Goal: Task Accomplishment & Management: Manage account settings

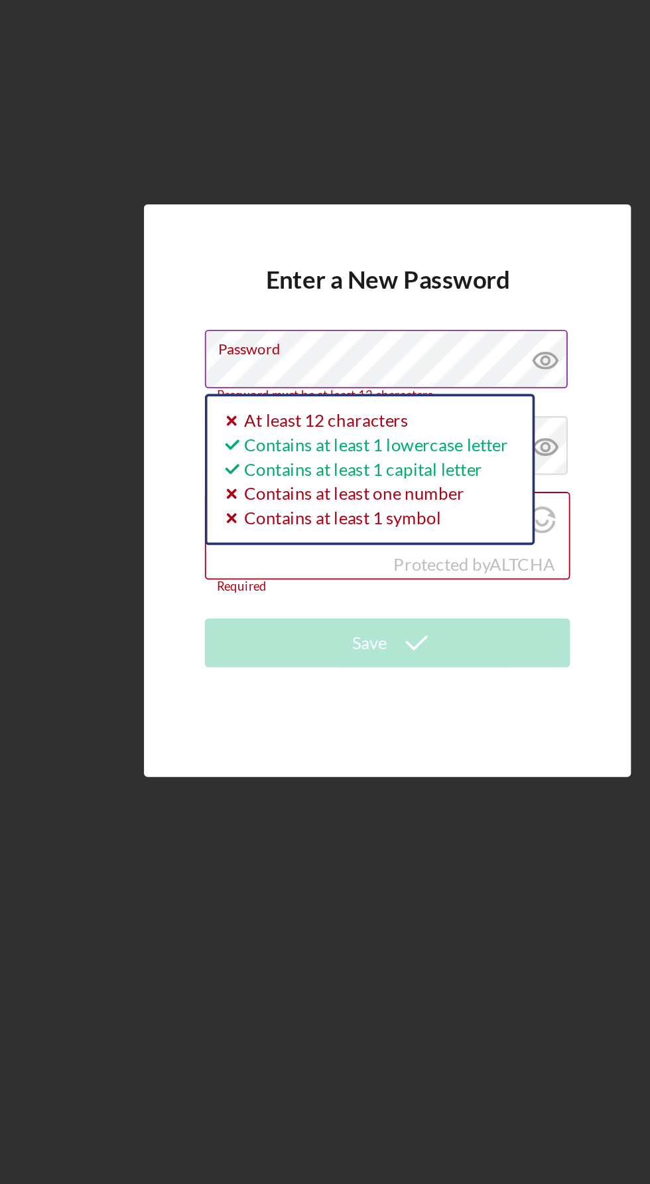
click at [415, 534] on icon at bounding box center [411, 517] width 33 height 33
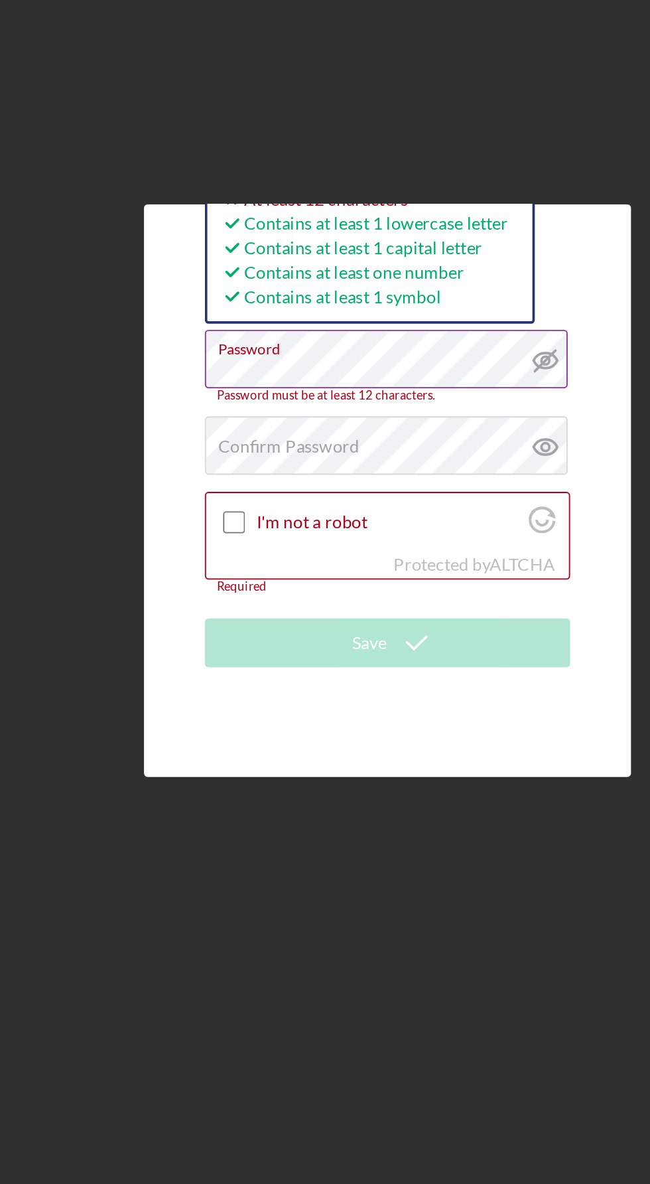
scroll to position [3, 0]
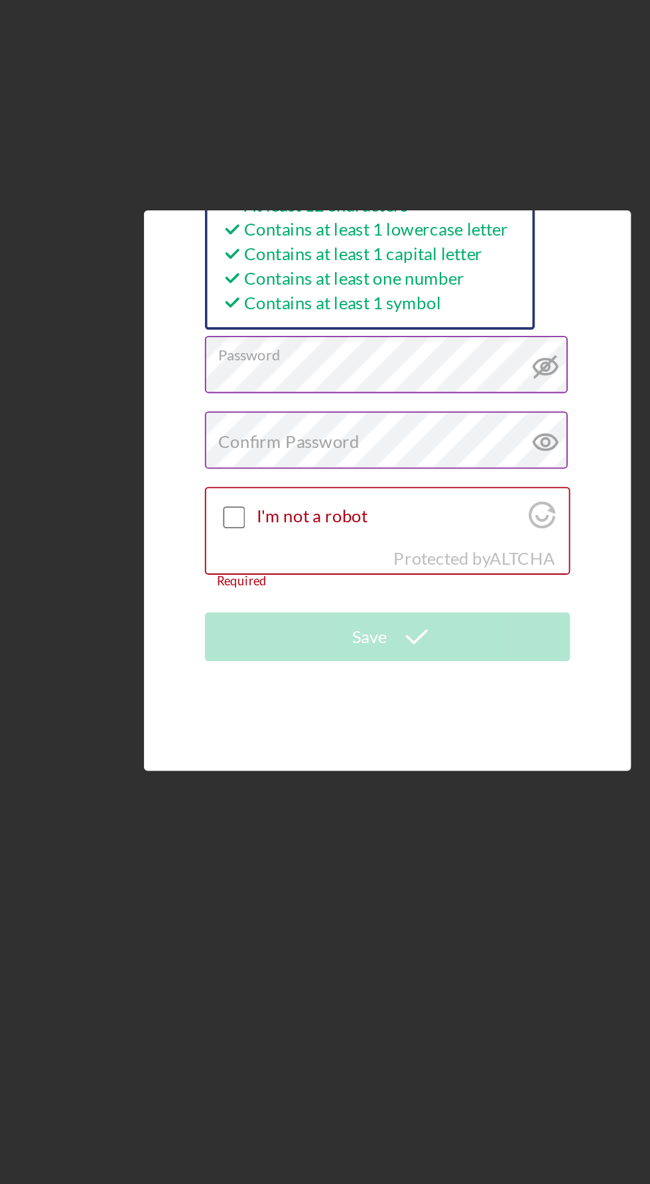
click at [253, 567] on label "Confirm Password" at bounding box center [271, 562] width 77 height 11
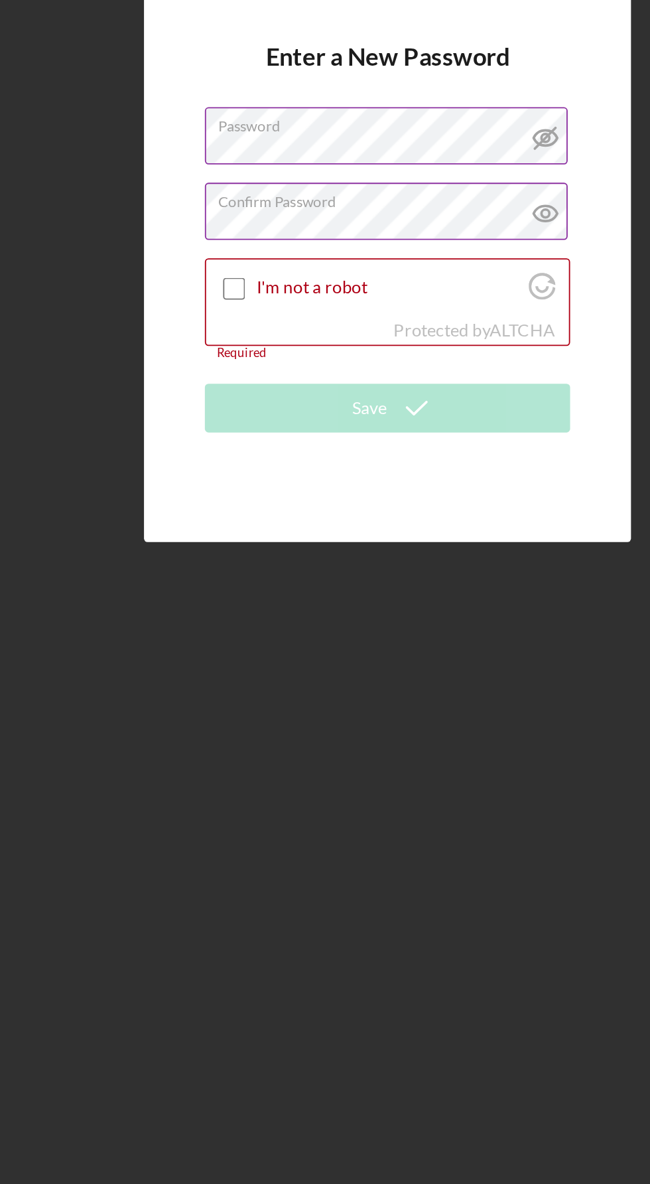
click at [412, 579] on icon at bounding box center [411, 562] width 33 height 33
click at [238, 609] on input "I'm not a robot" at bounding box center [242, 603] width 12 height 12
checkbox input "true"
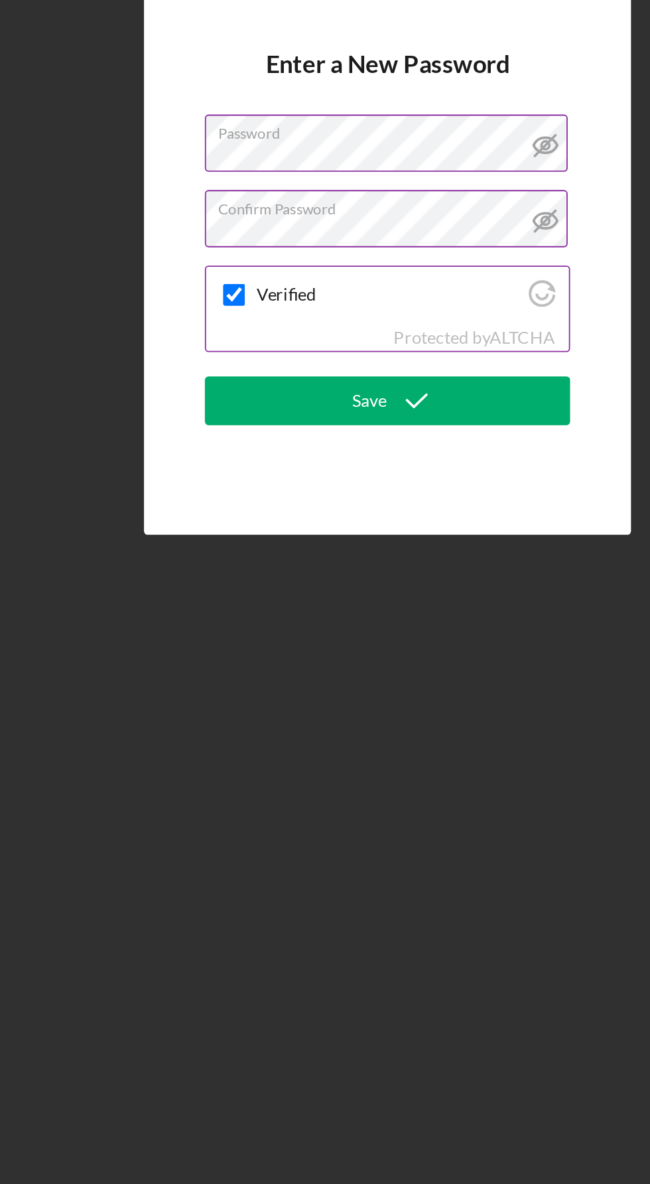
scroll to position [7, 0]
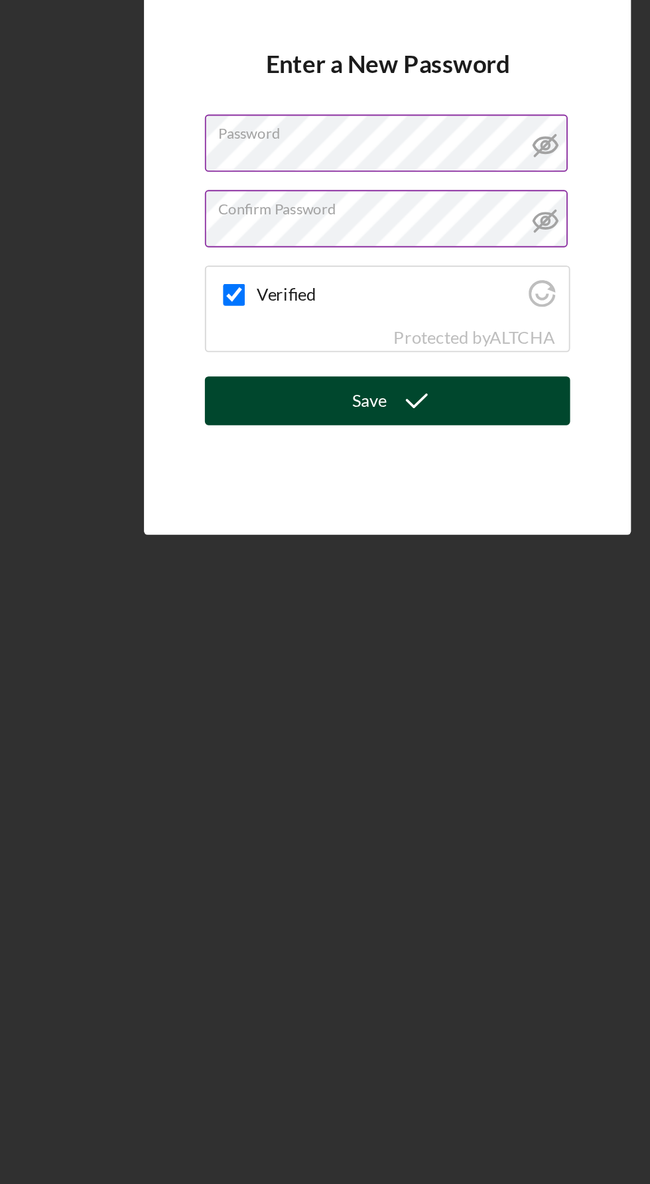
click at [338, 668] on polyline "submit" at bounding box center [341, 664] width 11 height 7
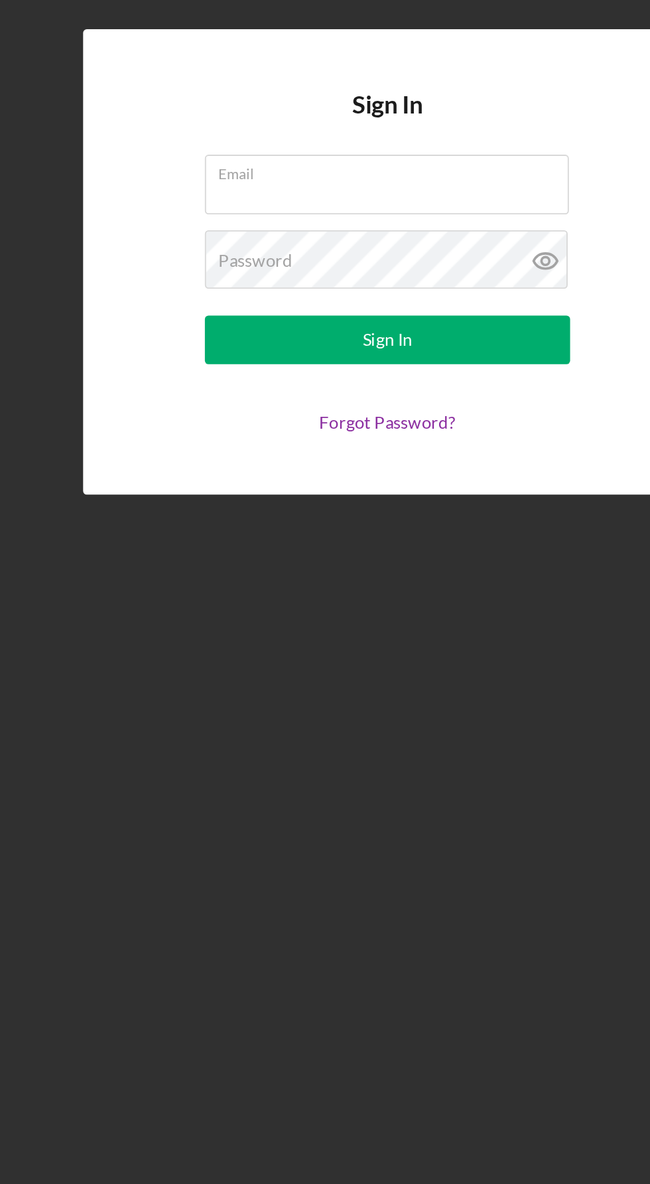
scroll to position [29, 0]
